Goal: Navigation & Orientation: Find specific page/section

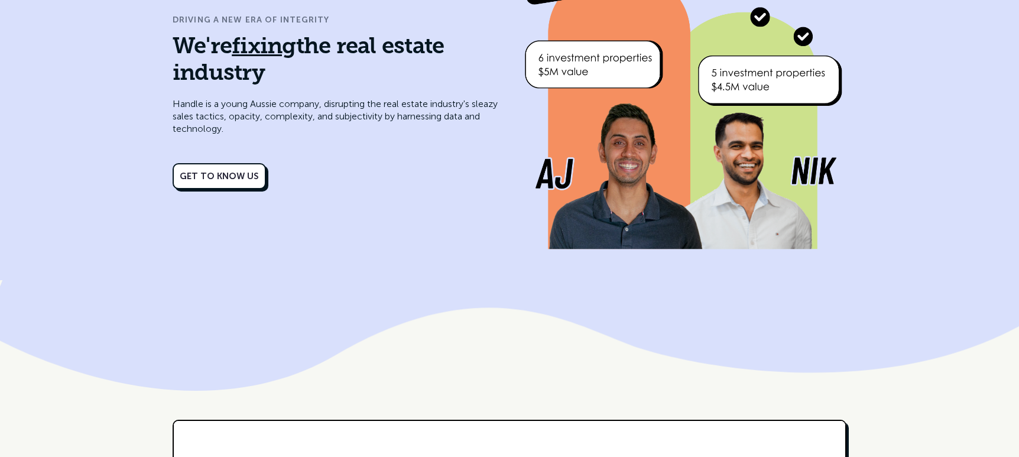
scroll to position [5119, 0]
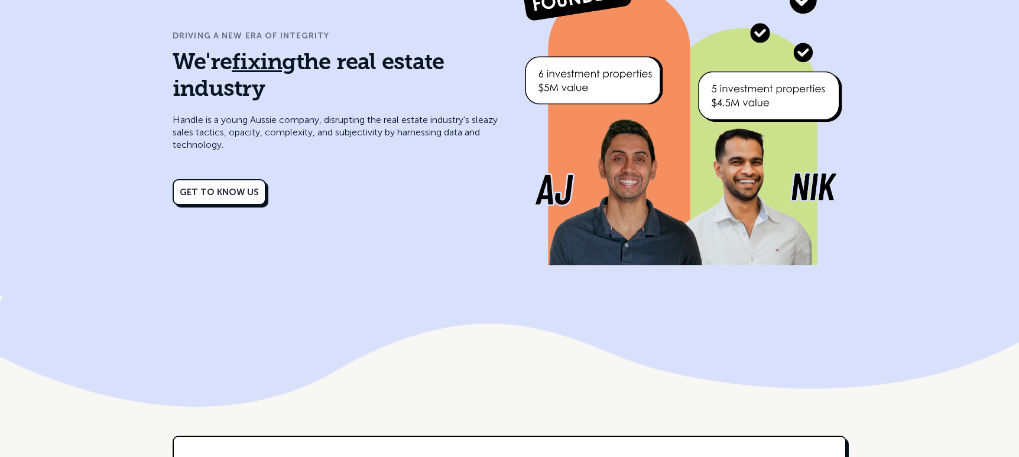
drag, startPoint x: 689, startPoint y: 167, endPoint x: 902, endPoint y: 2, distance: 269.2
click at [0, 0] on div "DRIVING A NEW ERA OF INTEGRITY We're fixing the real estate industry Handle is …" at bounding box center [509, 121] width 1019 height 349
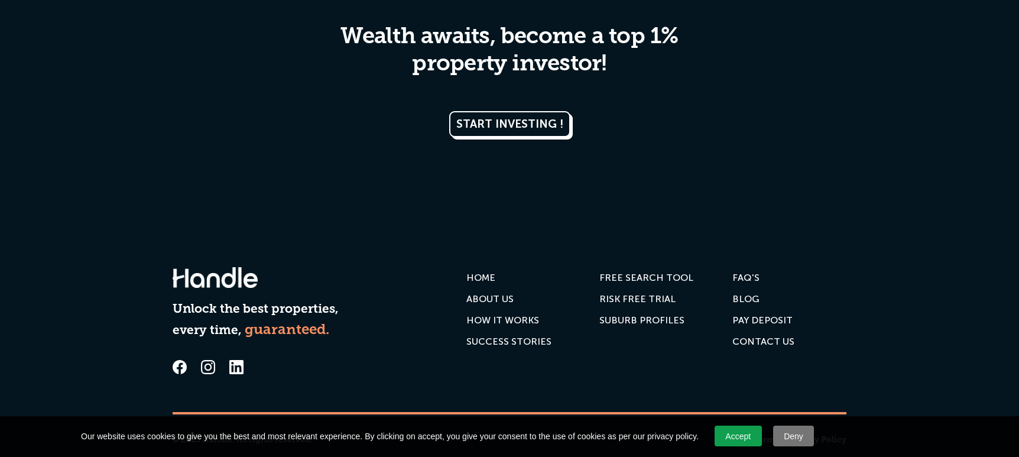
scroll to position [592, 0]
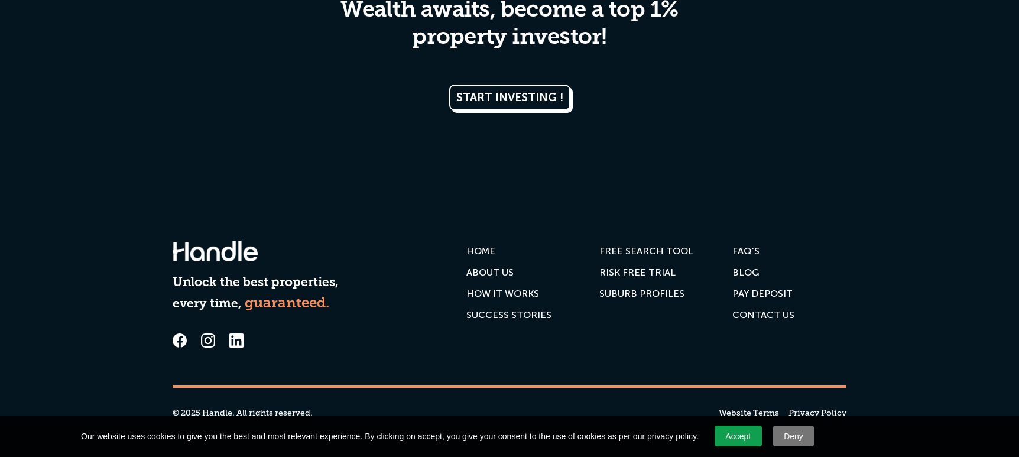
click at [483, 312] on div "SUCCESS STORIES" at bounding box center [508, 315] width 85 height 12
